Goal: Transaction & Acquisition: Subscribe to service/newsletter

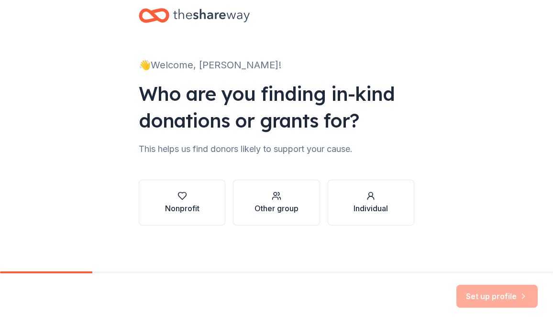
scroll to position [99, 0]
click at [165, 191] on div "button" at bounding box center [182, 196] width 34 height 10
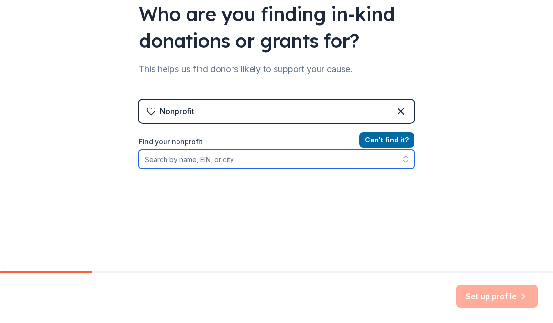
click at [290, 169] on input "Find your nonprofit" at bounding box center [276, 159] width 275 height 19
type input "cleveland"
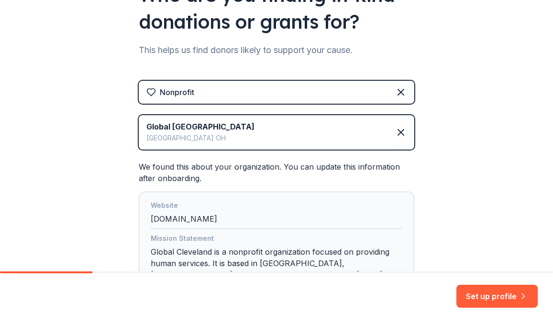
scroll to position [115, 0]
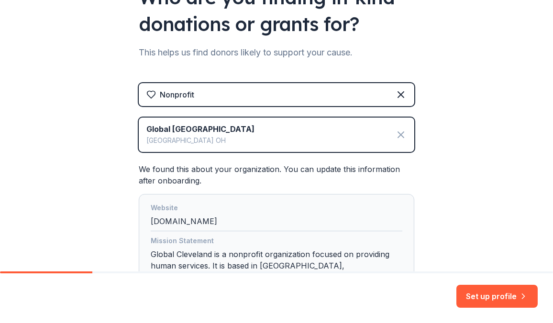
click at [407, 141] on icon at bounding box center [400, 134] width 11 height 11
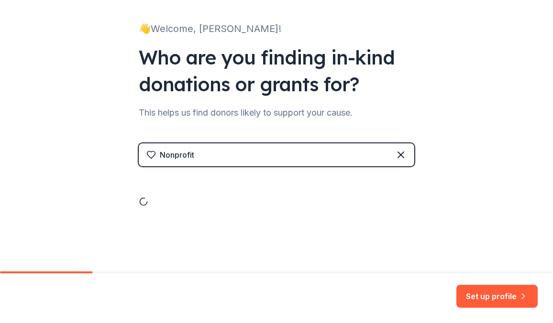
scroll to position [99, 0]
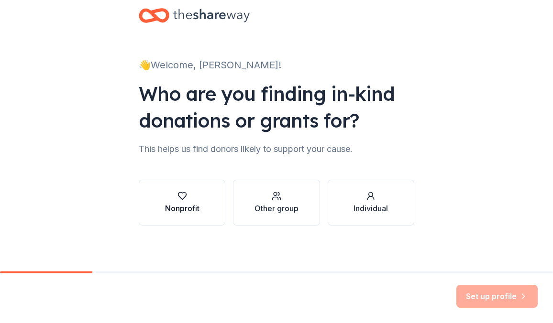
click at [165, 191] on div "button" at bounding box center [182, 196] width 34 height 10
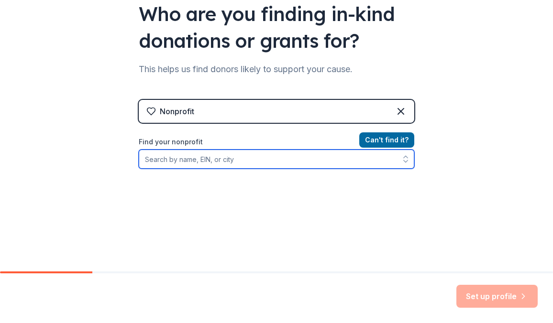
click at [173, 169] on input "Find your nonprofit" at bounding box center [276, 159] width 275 height 19
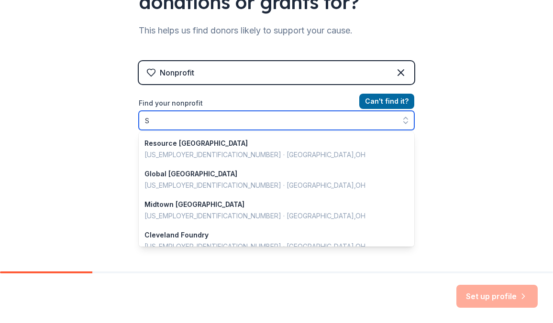
scroll to position [844, 0]
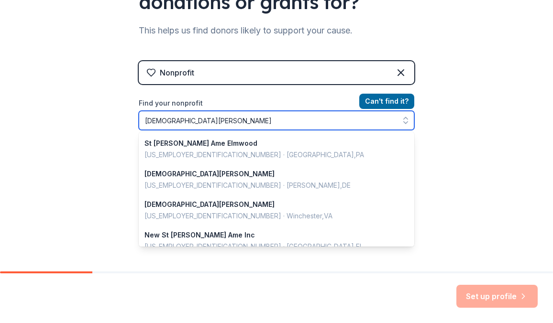
type input "[DEMOGRAPHIC_DATA][PERSON_NAME]"
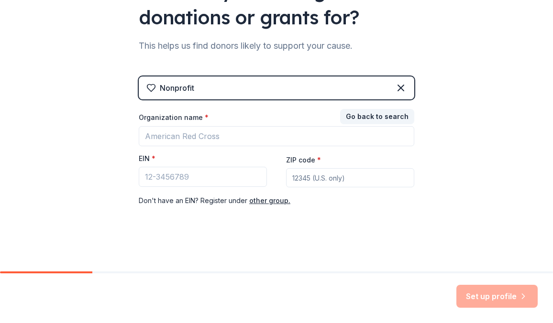
scroll to position [227, 0]
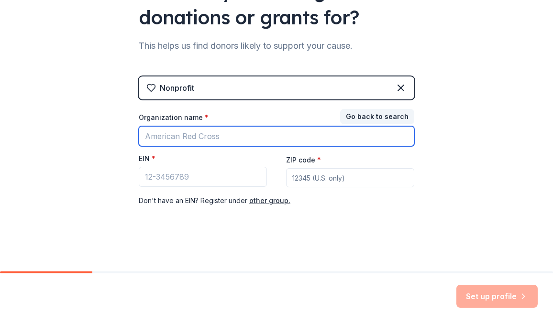
click at [199, 126] on input "Organization name *" at bounding box center [276, 136] width 275 height 20
type input "[DEMOGRAPHIC_DATA][PERSON_NAME]"
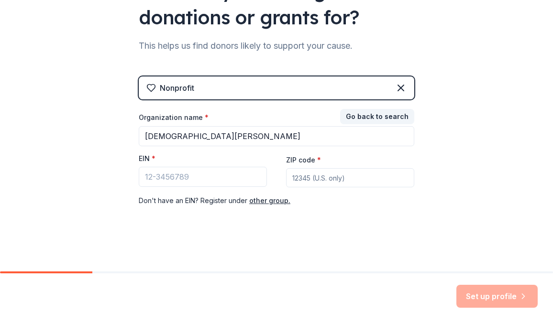
click at [303, 168] on input "ZIP code *" at bounding box center [350, 177] width 128 height 19
type input "44135"
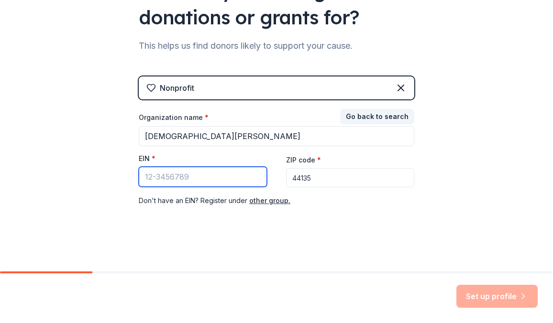
click at [179, 167] on input "EIN *" at bounding box center [203, 177] width 128 height 20
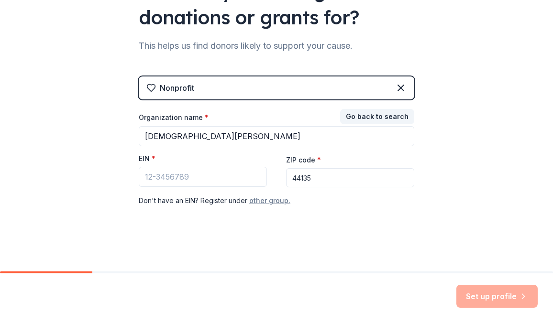
click at [264, 195] on button "other group." at bounding box center [269, 200] width 41 height 11
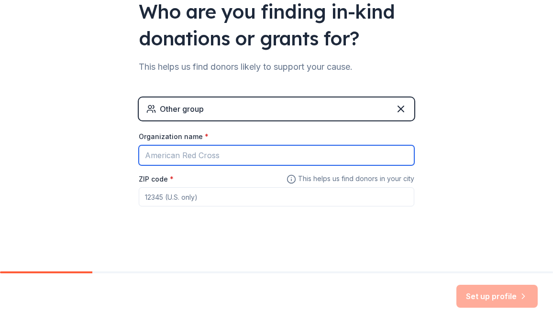
click at [206, 145] on input "Organization name *" at bounding box center [276, 155] width 275 height 20
type input "[PERSON_NAME][GEOGRAPHIC_DATA]"
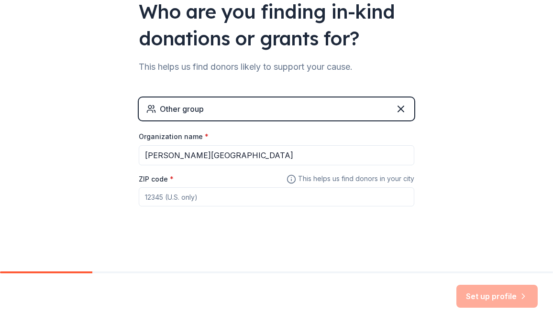
click at [162, 187] on input "ZIP code *" at bounding box center [276, 196] width 275 height 19
type input "44117"
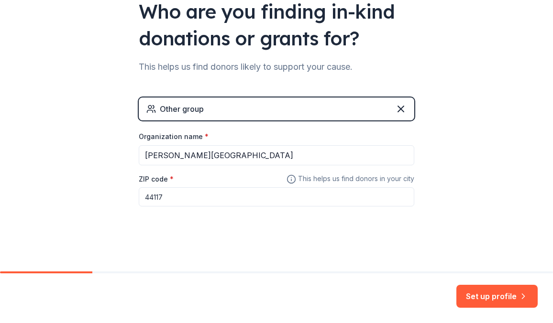
scroll to position [174, 0]
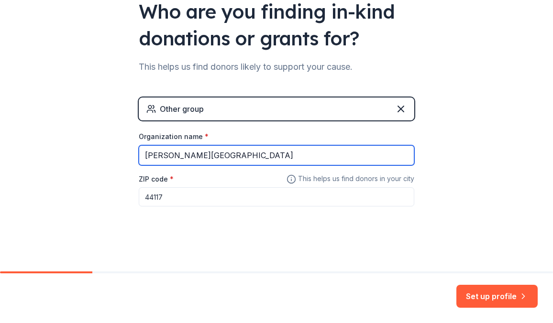
drag, startPoint x: 262, startPoint y: 144, endPoint x: 87, endPoint y: 130, distance: 175.7
click at [123, 130] on div "👋 Welcome, [PERSON_NAME]! Who are you finding in-kind donations or grants for? …" at bounding box center [276, 85] width 306 height 373
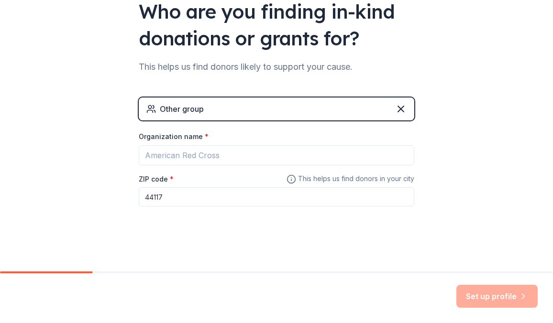
drag, startPoint x: 135, startPoint y: 194, endPoint x: 106, endPoint y: 185, distance: 30.9
click at [139, 187] on input "44117" at bounding box center [276, 196] width 275 height 19
click at [384, 98] on div "Other group" at bounding box center [276, 109] width 275 height 23
click at [407, 103] on icon at bounding box center [400, 108] width 11 height 11
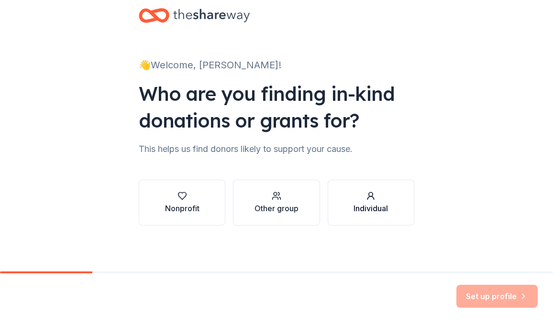
click at [375, 191] on icon "button" at bounding box center [371, 196] width 10 height 10
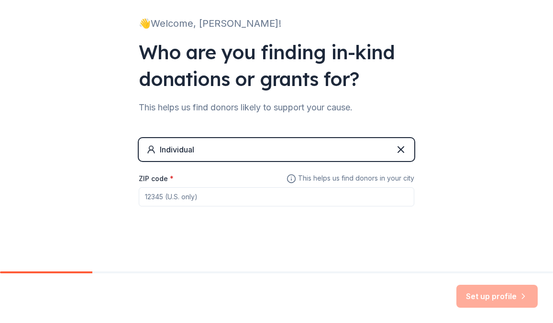
click at [146, 207] on input "ZIP code *" at bounding box center [276, 196] width 275 height 19
type input "44117"
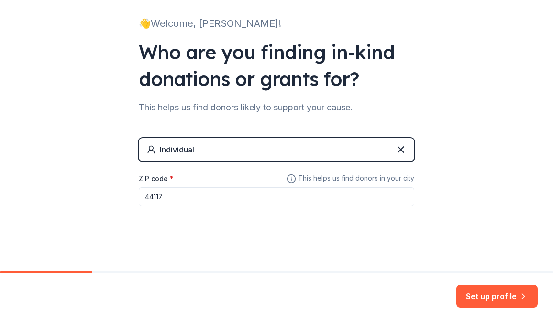
scroll to position [69, 0]
click at [407, 155] on icon at bounding box center [400, 149] width 11 height 11
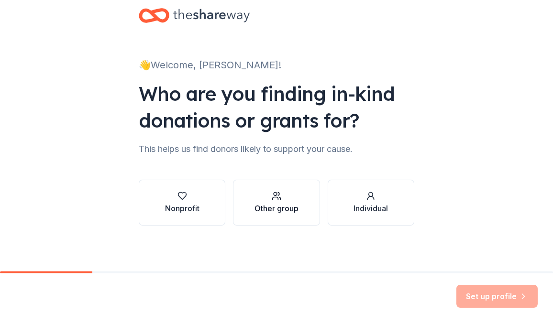
click at [269, 210] on div "Other group" at bounding box center [276, 208] width 44 height 11
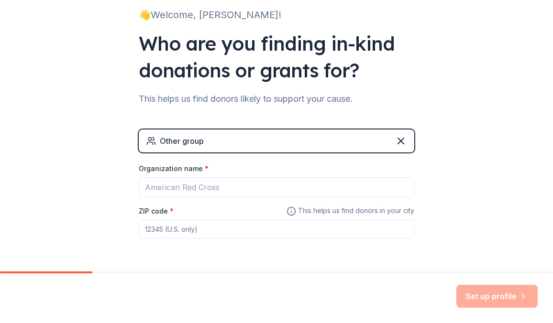
click at [275, 153] on div "Other group" at bounding box center [276, 141] width 275 height 23
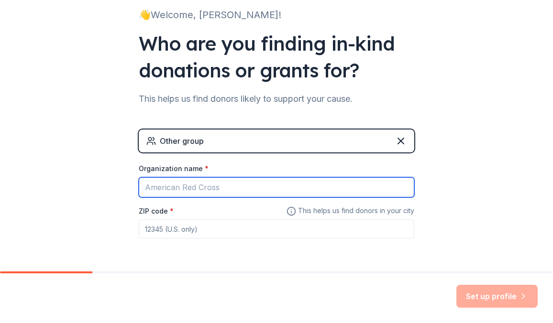
click at [186, 198] on input "Organization name *" at bounding box center [276, 187] width 275 height 20
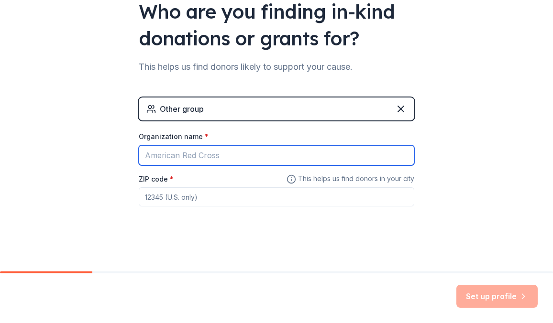
scroll to position [201, 0]
type input "[DEMOGRAPHIC_DATA][PERSON_NAME]"
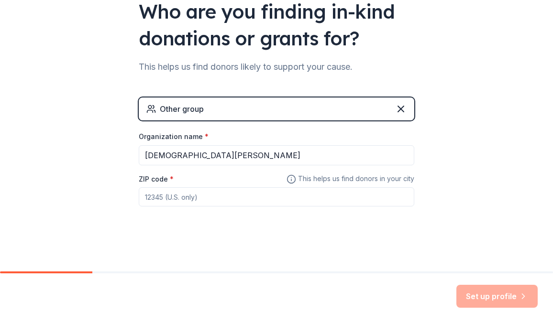
click at [178, 187] on input "ZIP code *" at bounding box center [276, 196] width 275 height 19
type input "3"
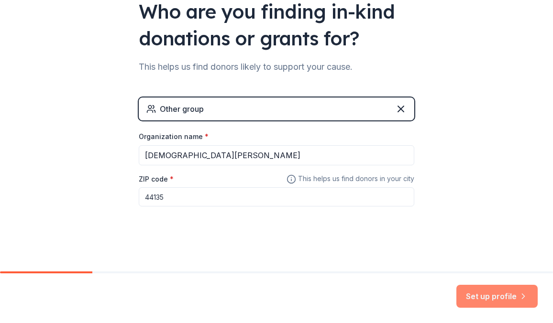
type input "44135"
click at [456, 285] on button "Set up profile" at bounding box center [496, 296] width 81 height 23
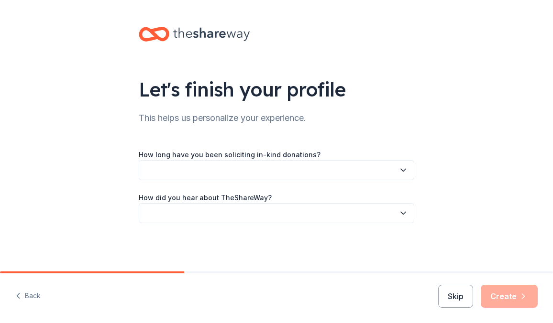
scroll to position [66, 0]
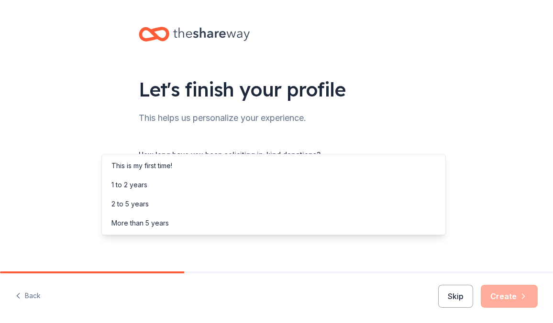
click at [408, 165] on icon "button" at bounding box center [403, 170] width 10 height 10
click at [341, 182] on div "1 to 2 years" at bounding box center [274, 185] width 340 height 19
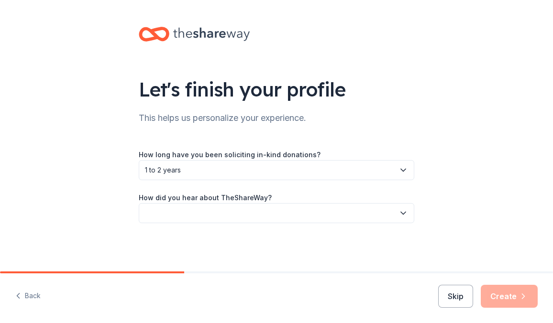
click at [408, 209] on icon "button" at bounding box center [403, 214] width 10 height 10
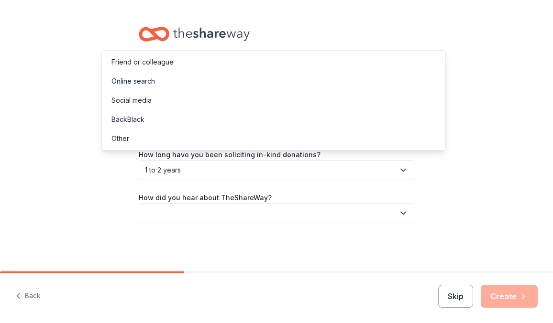
scroll to position [69, 0]
click at [174, 65] on div "Friend or colleague" at bounding box center [142, 61] width 62 height 11
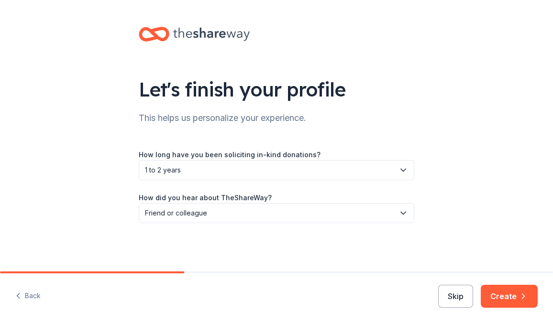
scroll to position [71, 0]
click at [502, 297] on button "Create" at bounding box center [509, 296] width 57 height 23
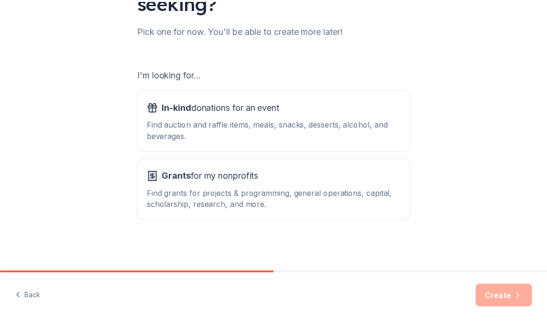
scroll to position [218, 0]
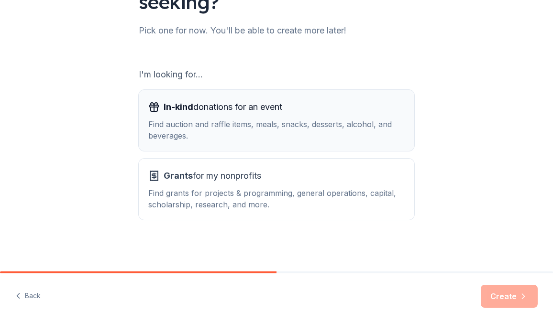
click at [254, 99] on div "In-kind donations for an event Find auction and raffle items, meals, snacks, de…" at bounding box center [276, 120] width 256 height 42
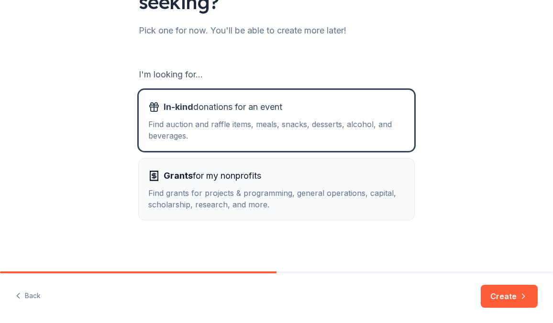
click at [221, 187] on div "Find grants for projects & programming, general operations, capital, scholarshi…" at bounding box center [276, 198] width 256 height 23
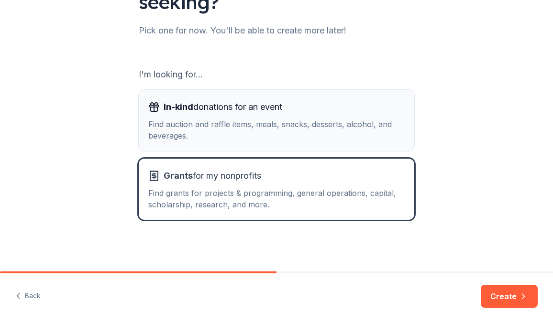
click at [253, 119] on div "Find auction and raffle items, meals, snacks, desserts, alcohol, and beverages." at bounding box center [276, 130] width 256 height 23
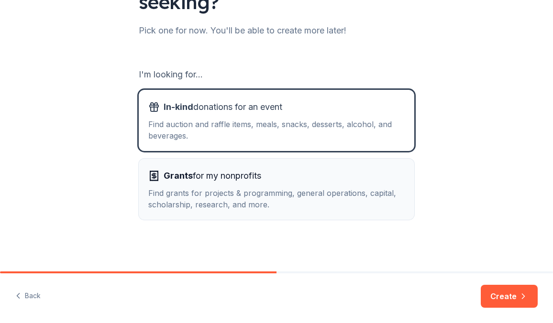
click at [242, 159] on button "Grants for my nonprofits Find grants for projects & programming, general operat…" at bounding box center [276, 189] width 275 height 61
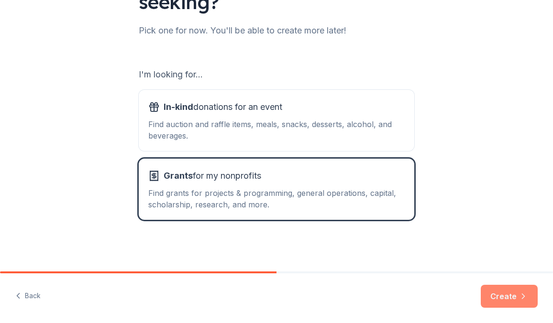
click at [497, 288] on button "Create" at bounding box center [509, 296] width 57 height 23
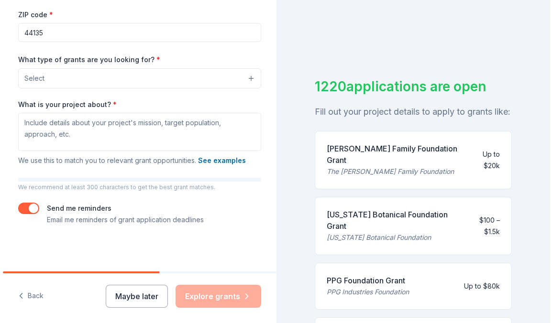
scroll to position [304, 0]
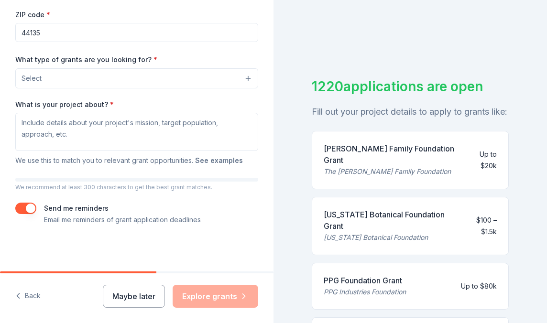
click at [195, 165] on button "See examples" at bounding box center [219, 160] width 48 height 11
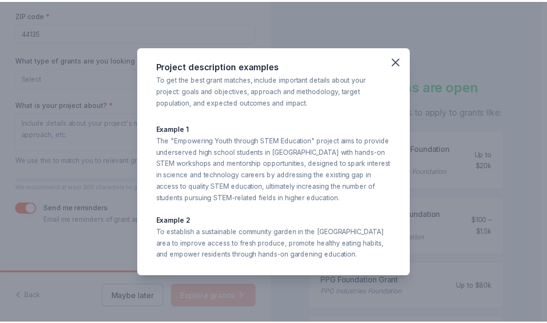
scroll to position [0, 0]
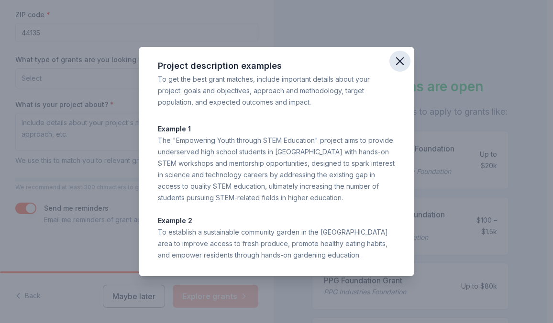
click at [403, 58] on icon "button" at bounding box center [400, 61] width 7 height 7
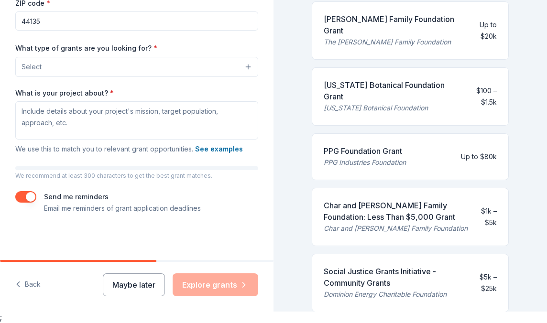
scroll to position [119, 0]
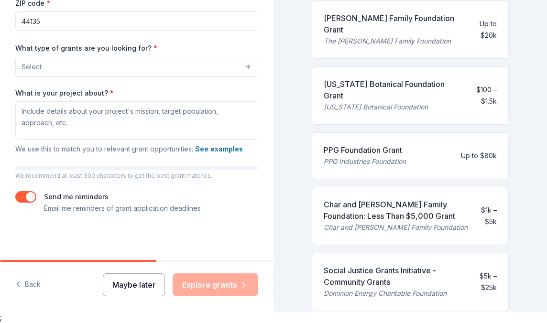
click at [121, 280] on button "Maybe later" at bounding box center [134, 285] width 62 height 23
click at [179, 283] on div "Maybe later Explore grants" at bounding box center [180, 285] width 155 height 23
click at [180, 282] on div "Maybe later Explore grants" at bounding box center [180, 285] width 155 height 23
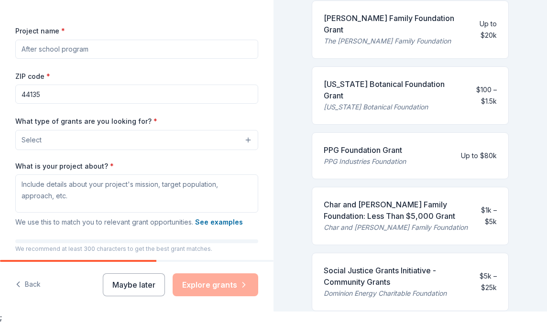
scroll to position [99, 0]
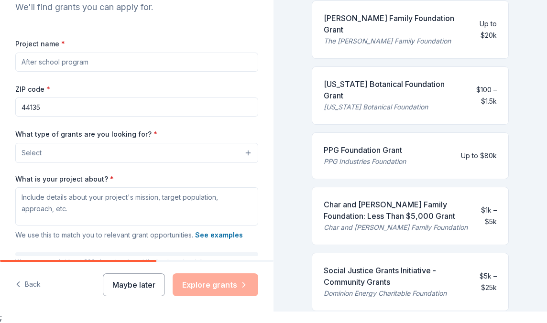
click at [80, 72] on input "Project name *" at bounding box center [136, 62] width 243 height 19
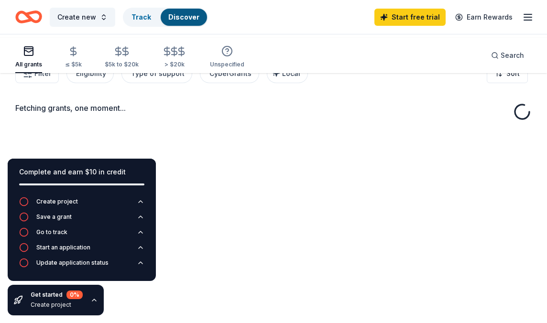
scroll to position [16, 0]
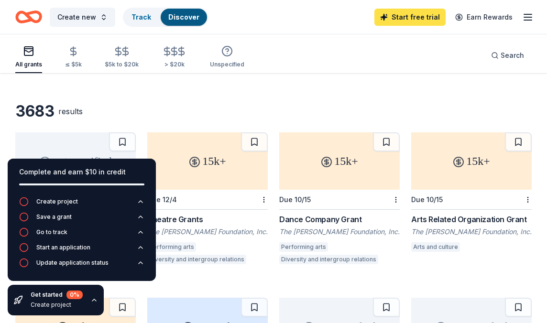
click at [387, 20] on link "Start free trial" at bounding box center [410, 17] width 71 height 17
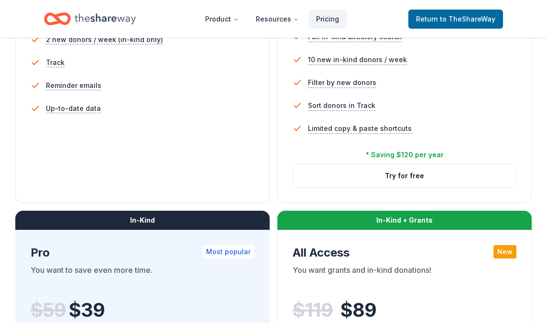
scroll to position [349, 0]
